Goal: Information Seeking & Learning: Learn about a topic

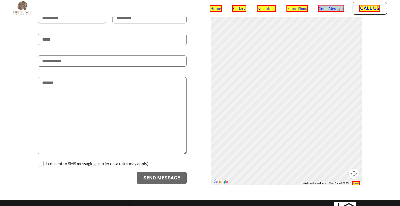
scroll to position [765, 0]
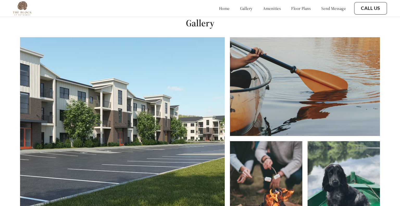
scroll to position [206, 0]
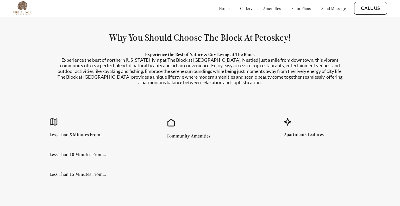
scroll to position [438, 0]
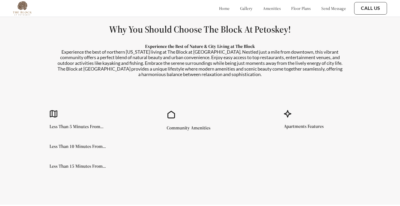
click at [263, 7] on link "amenities" at bounding box center [272, 8] width 18 height 5
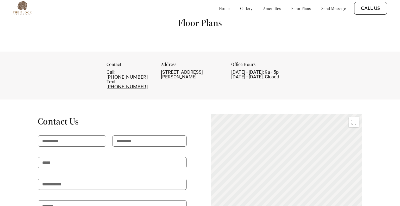
scroll to position [643, 0]
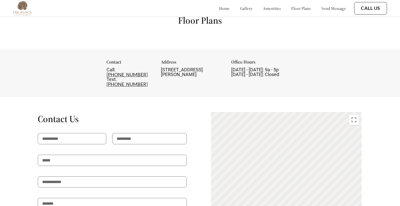
click at [199, 21] on h1 "Floor Plans" at bounding box center [200, 21] width 44 height 12
copy div "Floor Plans"
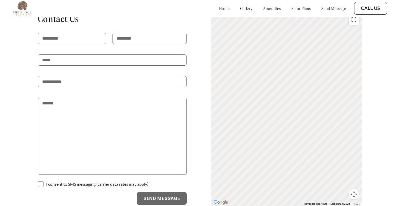
scroll to position [746, 0]
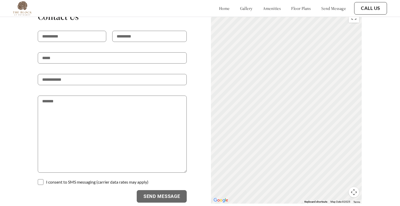
click at [325, 7] on link "send message" at bounding box center [334, 8] width 25 height 5
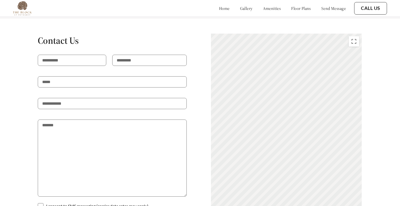
scroll to position [722, 0]
click at [72, 34] on h1 "Contact Us" at bounding box center [112, 40] width 149 height 12
copy h1 "Contact Us"
